Goal: Task Accomplishment & Management: Use online tool/utility

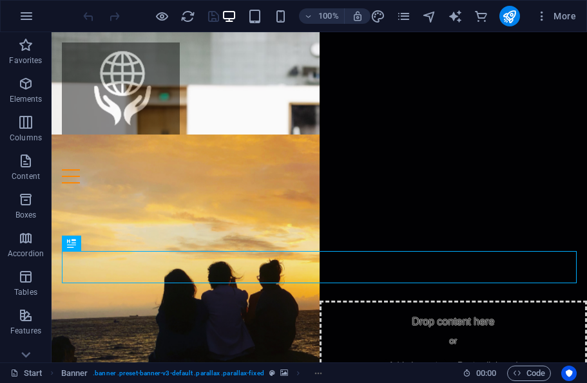
click at [31, 15] on icon "button" at bounding box center [26, 15] width 15 height 15
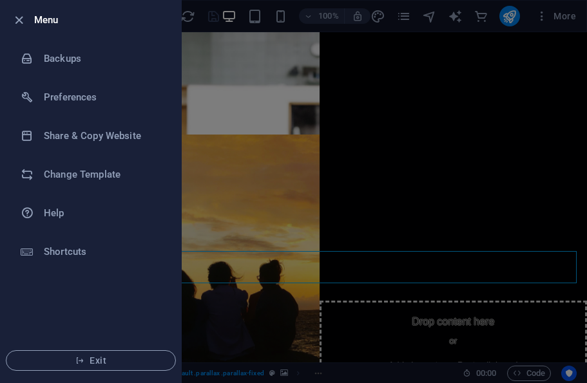
click at [104, 357] on span "Exit" at bounding box center [91, 360] width 148 height 10
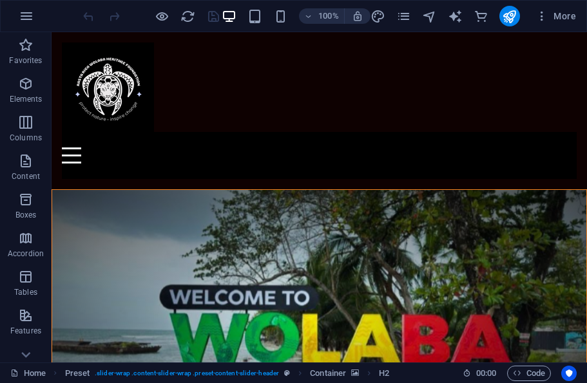
click at [100, 98] on div at bounding box center [319, 87] width 514 height 90
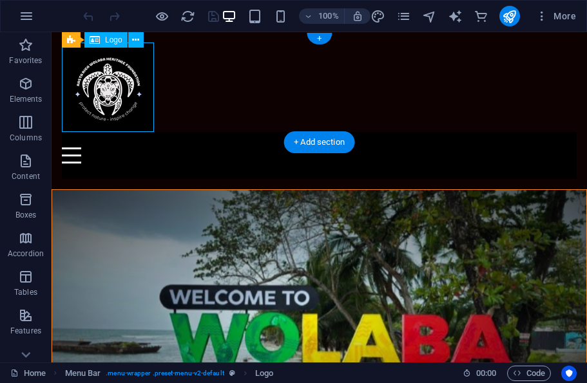
click at [112, 46] on div "Logo" at bounding box center [105, 39] width 43 height 15
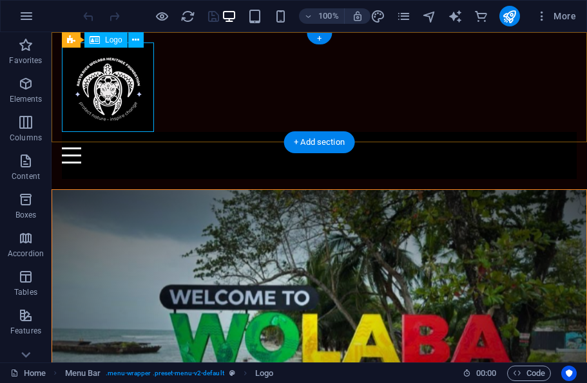
click at [117, 45] on div "Logo" at bounding box center [105, 39] width 43 height 15
click at [140, 44] on button at bounding box center [135, 39] width 15 height 15
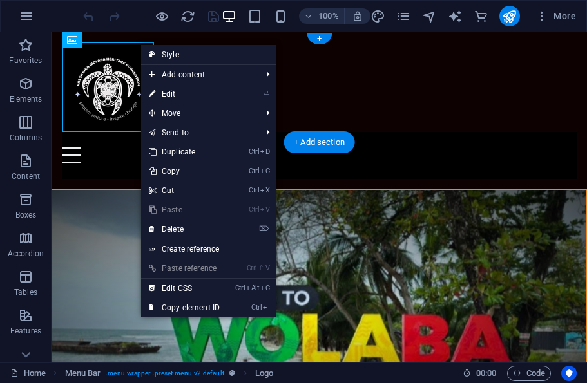
click at [160, 94] on link "⏎ Edit" at bounding box center [184, 93] width 86 height 19
select select "px"
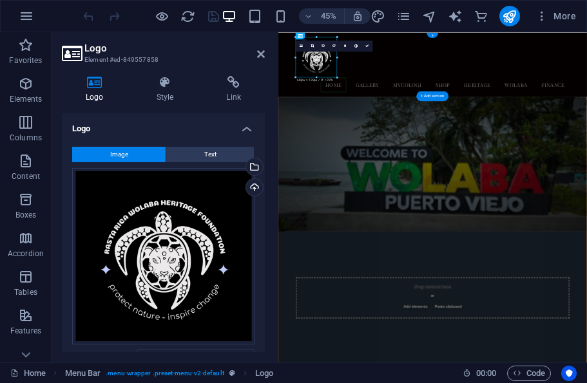
click at [251, 189] on div "Upload" at bounding box center [252, 188] width 19 height 19
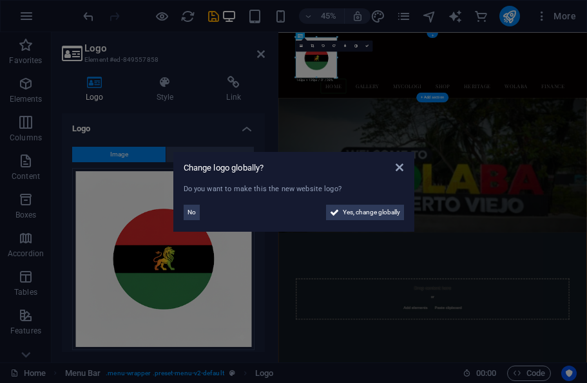
click at [194, 210] on span "No" at bounding box center [191, 212] width 8 height 15
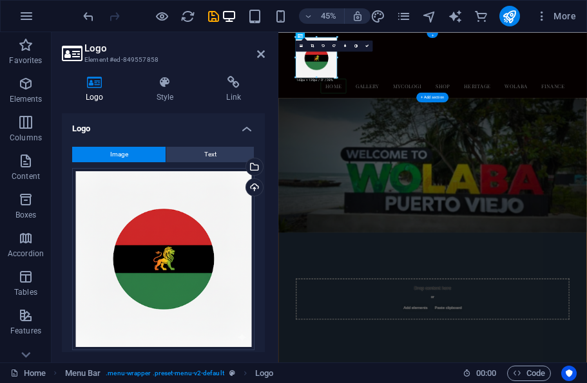
click at [260, 193] on div "Upload" at bounding box center [252, 188] width 19 height 19
click at [258, 185] on div "Upload" at bounding box center [252, 188] width 19 height 19
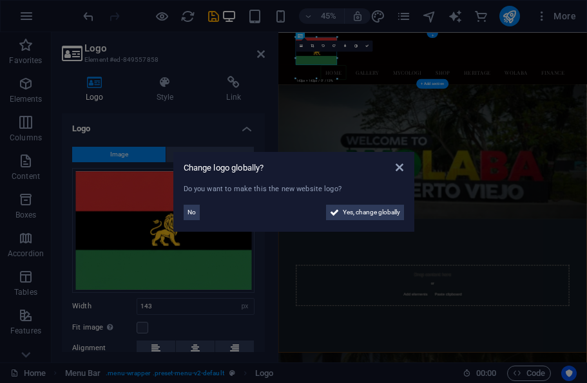
click at [184, 211] on button "No" at bounding box center [192, 212] width 16 height 15
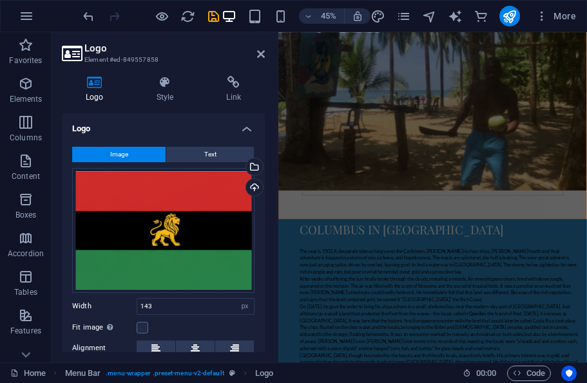
scroll to position [5463, 0]
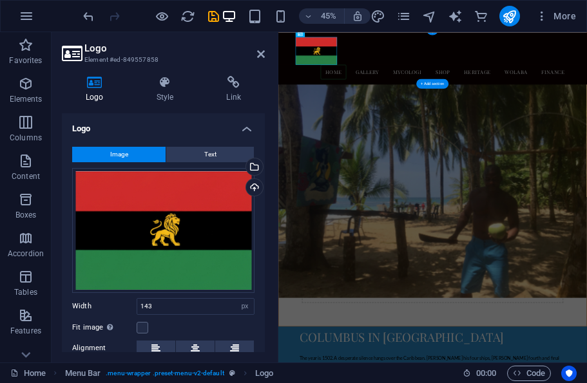
click at [208, 13] on icon "save" at bounding box center [213, 16] width 15 height 15
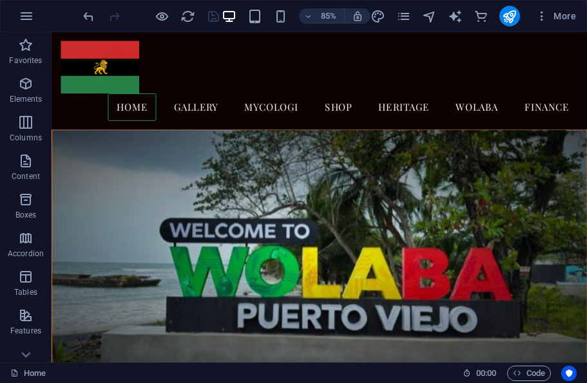
scroll to position [0, 0]
click at [80, 85] on div at bounding box center [366, 73] width 608 height 62
